Goal: Understand process/instructions

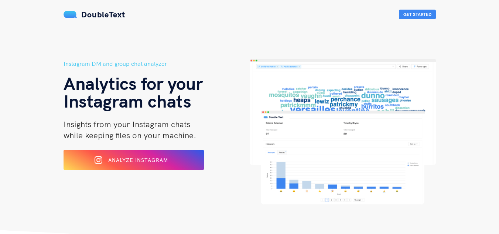
scroll to position [1, 0]
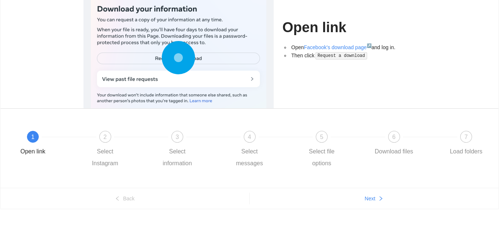
scroll to position [76, 0]
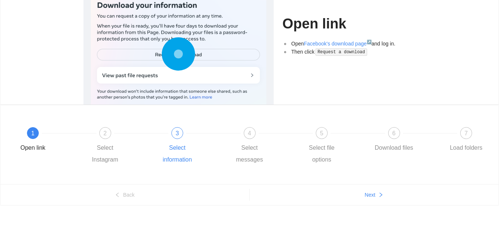
click at [178, 149] on div "Select information" at bounding box center [177, 154] width 43 height 24
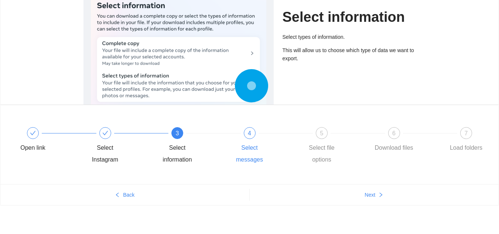
click at [265, 141] on div "4 Select messages" at bounding box center [264, 146] width 72 height 38
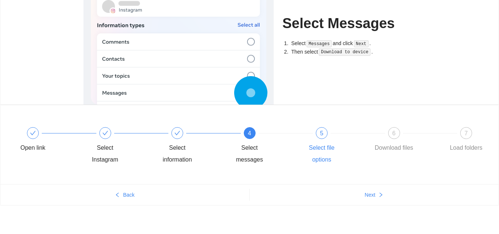
click at [324, 139] on div "5 Select file options" at bounding box center [336, 146] width 72 height 38
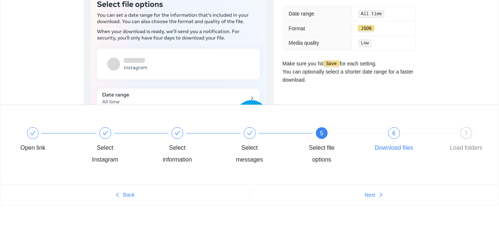
click at [404, 136] on div "6 Download files" at bounding box center [409, 140] width 72 height 27
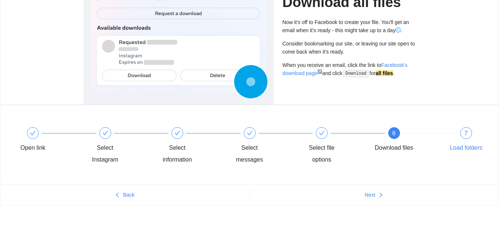
click at [462, 129] on div "7" at bounding box center [466, 133] width 12 height 12
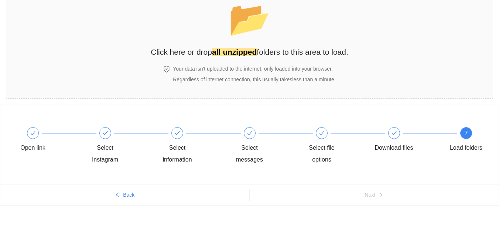
scroll to position [0, 0]
